Goal: Book appointment/travel/reservation

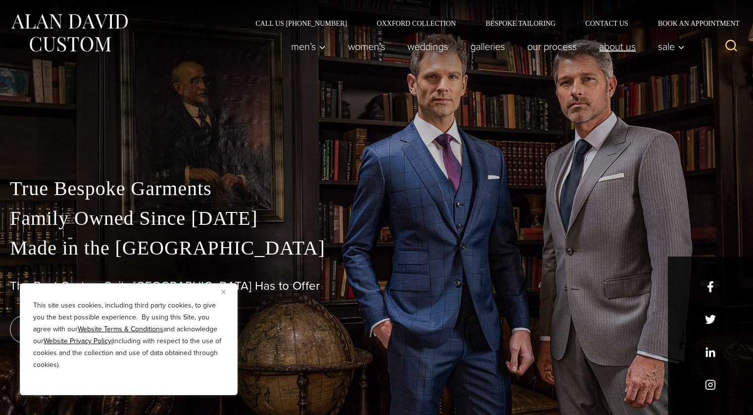
click at [613, 51] on link "About Us" at bounding box center [617, 47] width 59 height 20
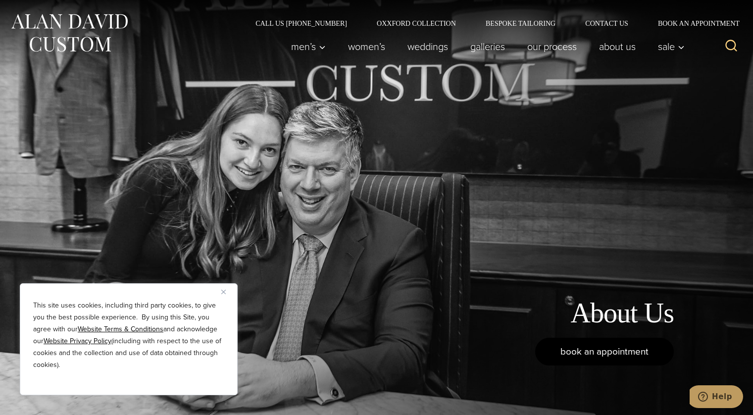
click at [603, 347] on span "book an appointment" at bounding box center [605, 351] width 88 height 14
